Goal: Entertainment & Leisure: Browse casually

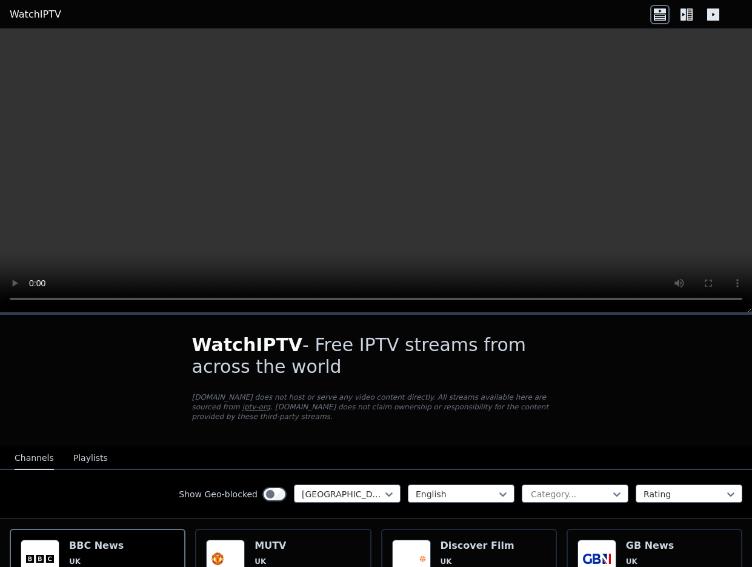
click at [685, 15] on icon at bounding box center [682, 14] width 5 height 12
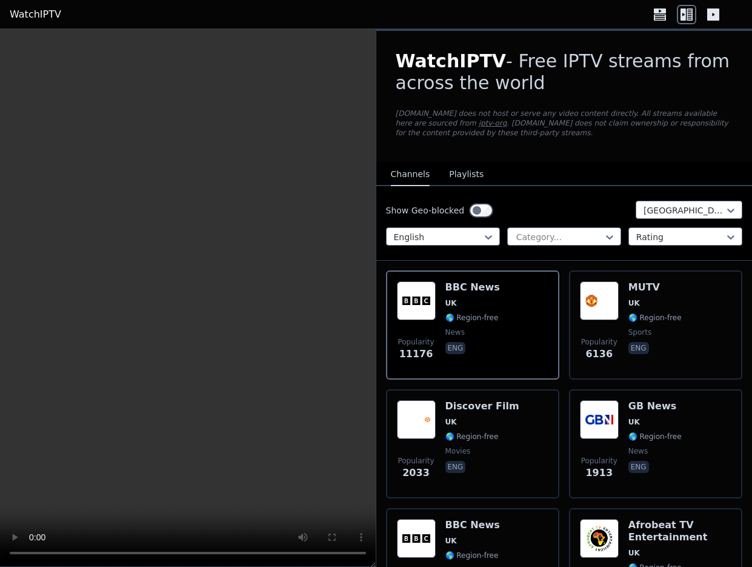
click at [713, 19] on icon at bounding box center [713, 14] width 12 height 12
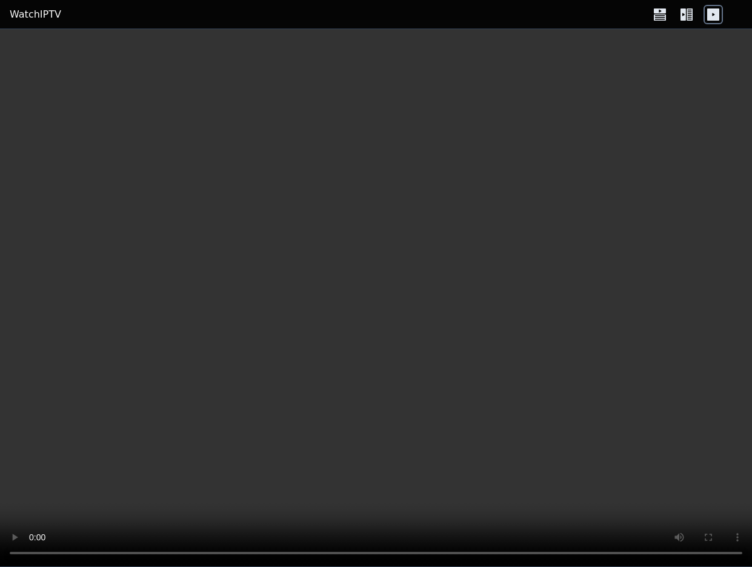
click at [662, 19] on icon at bounding box center [659, 14] width 19 height 19
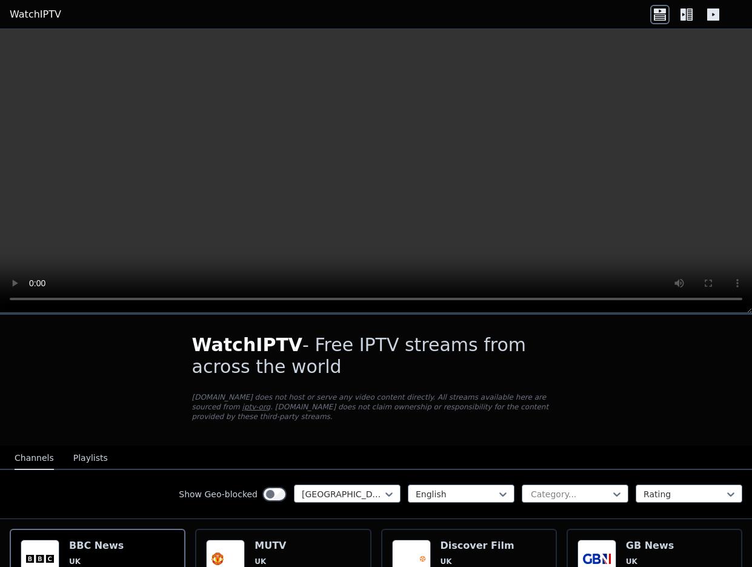
click at [684, 18] on icon at bounding box center [682, 14] width 5 height 12
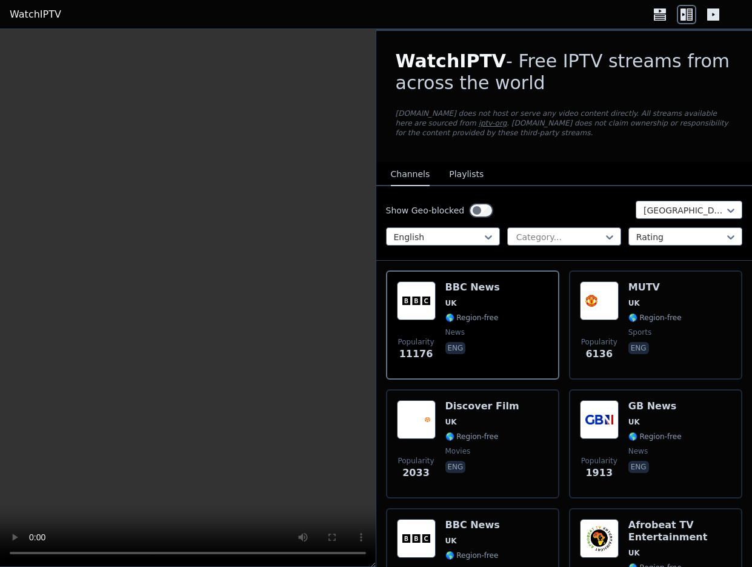
click at [466, 168] on button "Playlists" at bounding box center [466, 174] width 35 height 23
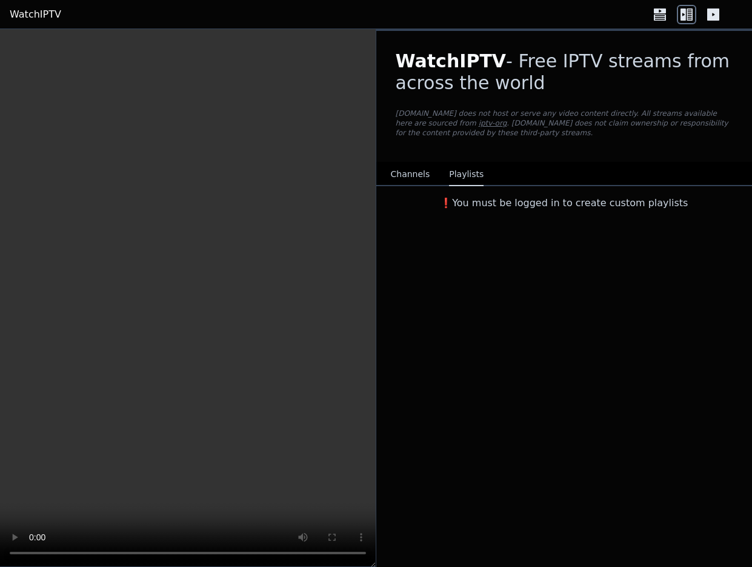
click at [489, 205] on h3 "❗️You must be logged in to create custom playlists" at bounding box center [564, 203] width 376 height 15
click at [402, 175] on button "Channels" at bounding box center [410, 174] width 39 height 23
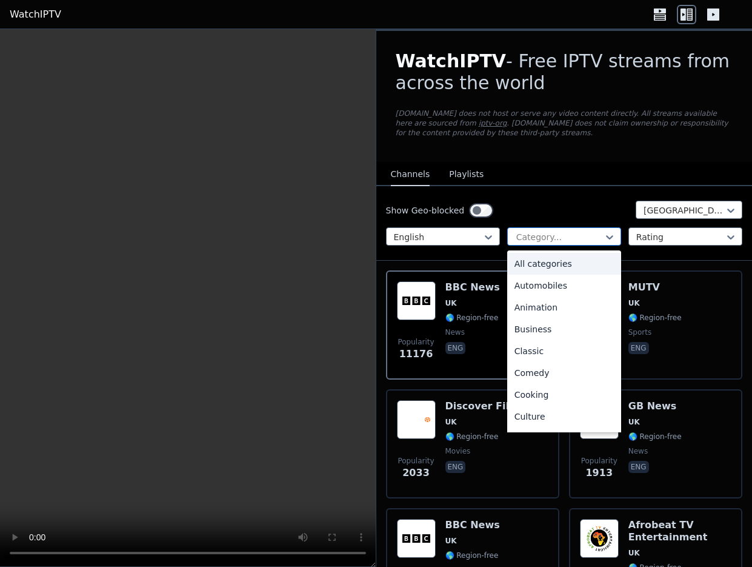
click at [544, 238] on div at bounding box center [559, 237] width 88 height 12
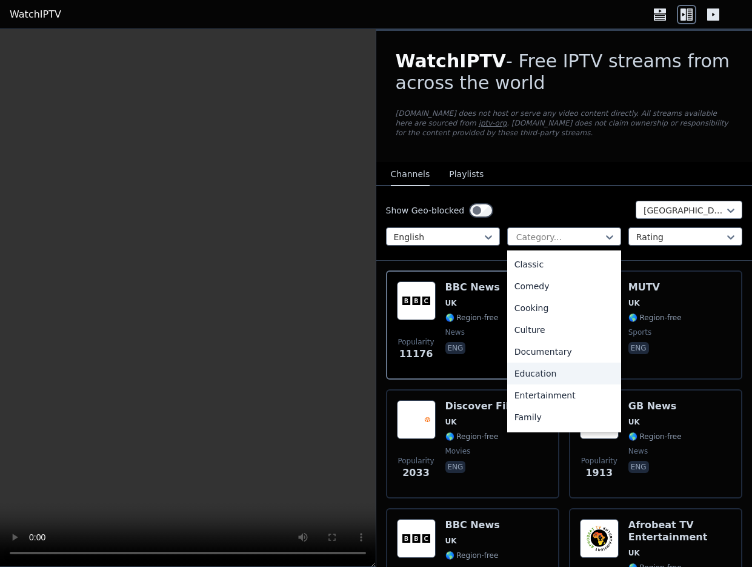
scroll to position [121, 0]
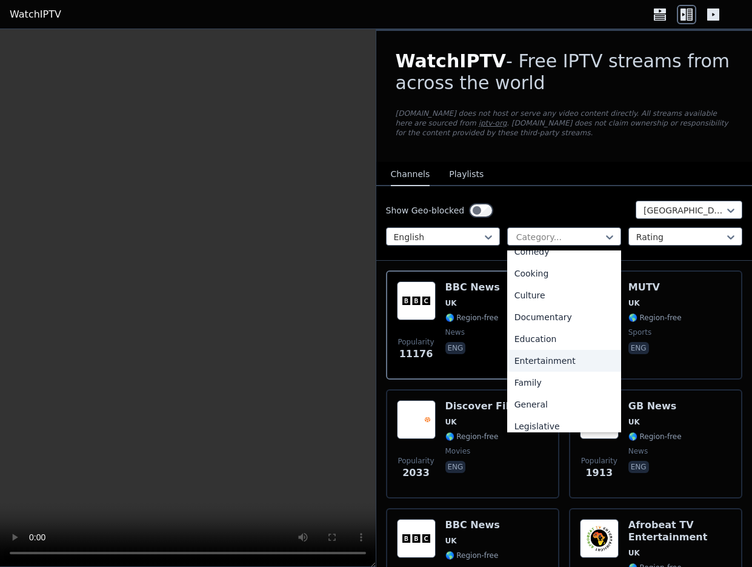
click at [551, 360] on div "Entertainment" at bounding box center [564, 361] width 114 height 22
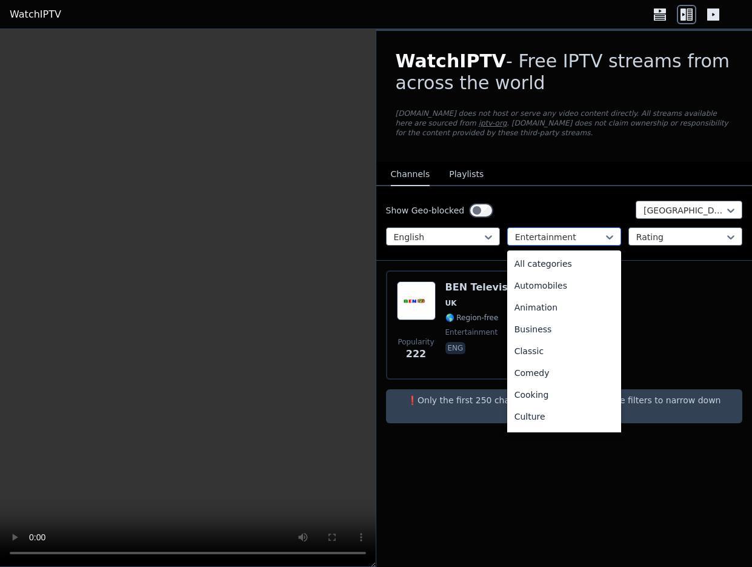
click at [574, 230] on div "Entertainment" at bounding box center [564, 236] width 114 height 18
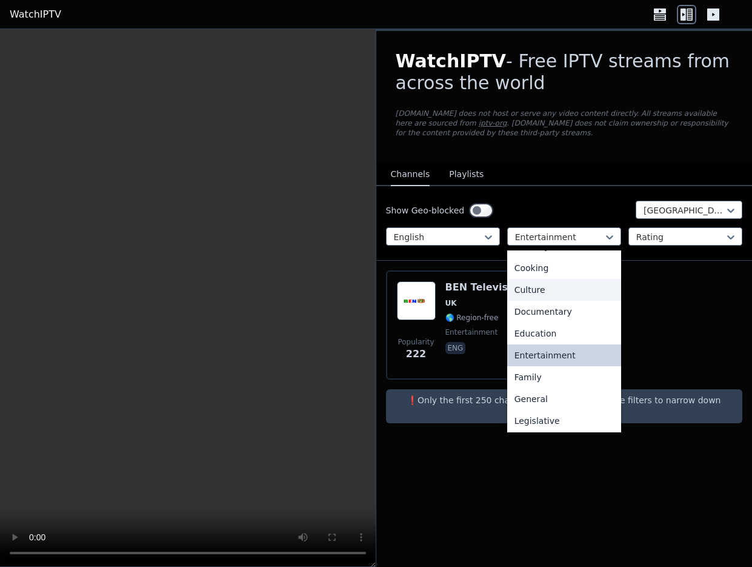
scroll to position [128, 0]
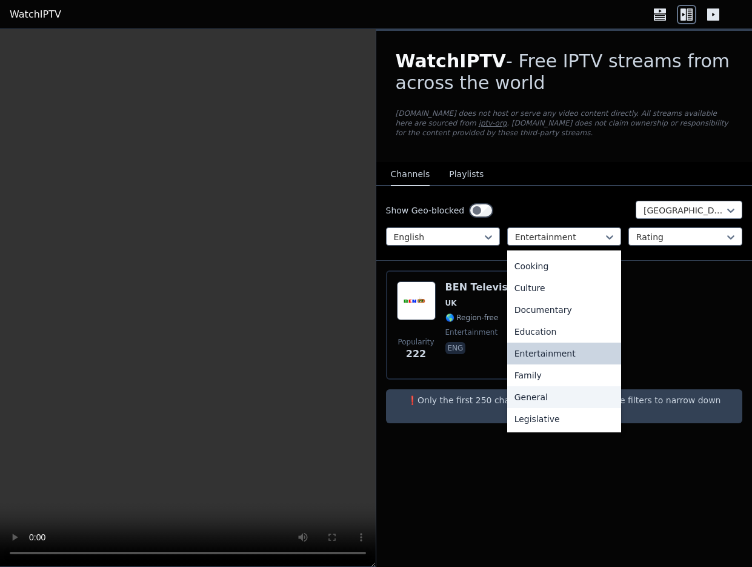
click at [531, 401] on div "General" at bounding box center [564, 397] width 114 height 22
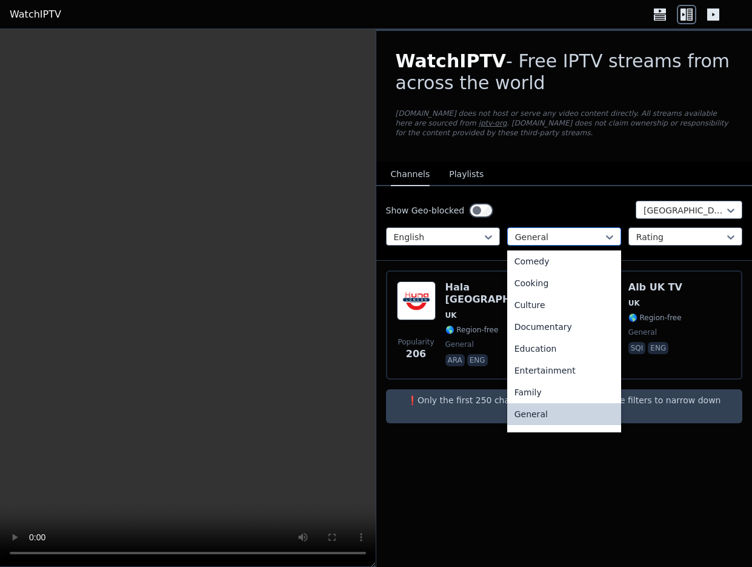
click at [565, 236] on div at bounding box center [559, 237] width 88 height 12
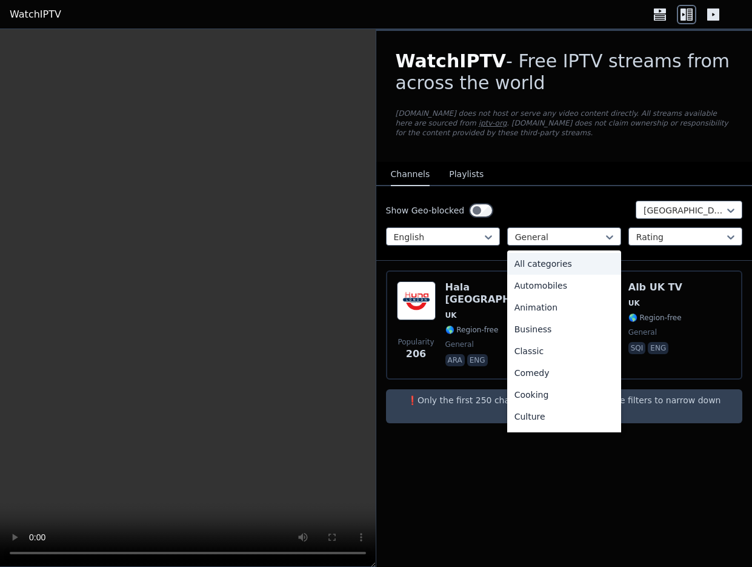
click at [565, 268] on div "All categories" at bounding box center [564, 264] width 114 height 22
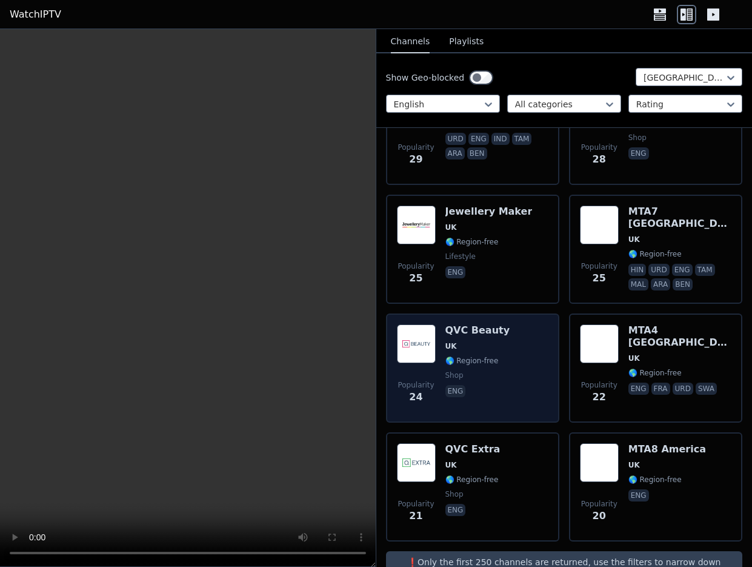
scroll to position [2835, 0]
